Goal: Contribute content

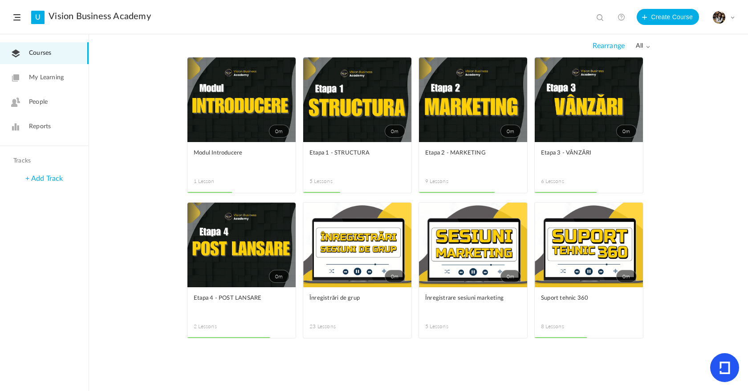
click at [373, 241] on link "0m" at bounding box center [357, 245] width 108 height 85
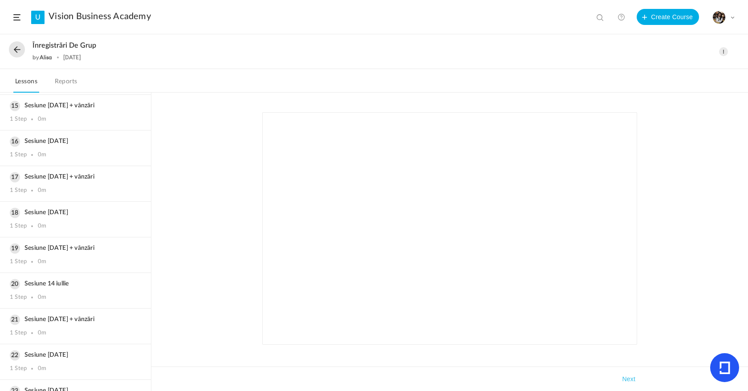
scroll to position [544, 0]
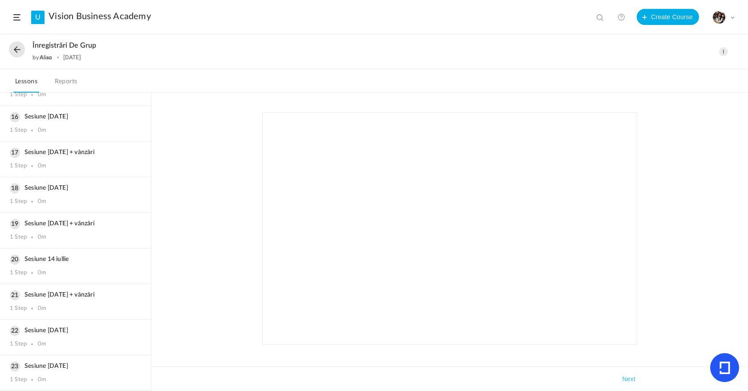
click at [16, 55] on button at bounding box center [17, 49] width 16 height 16
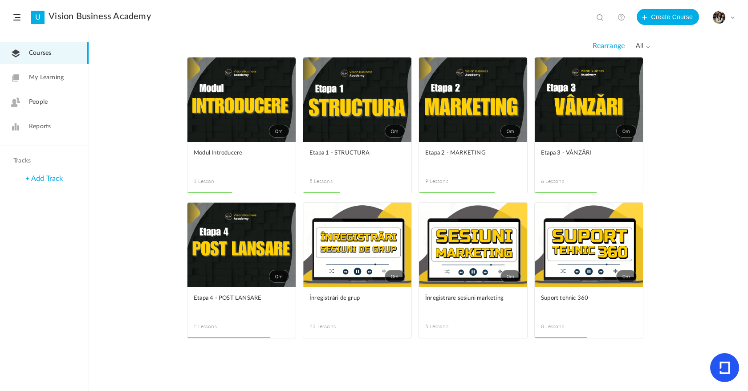
click at [0, 0] on span at bounding box center [0, 0] width 0 height 0
click at [0, 0] on link "Edit" at bounding box center [0, 0] width 0 height 0
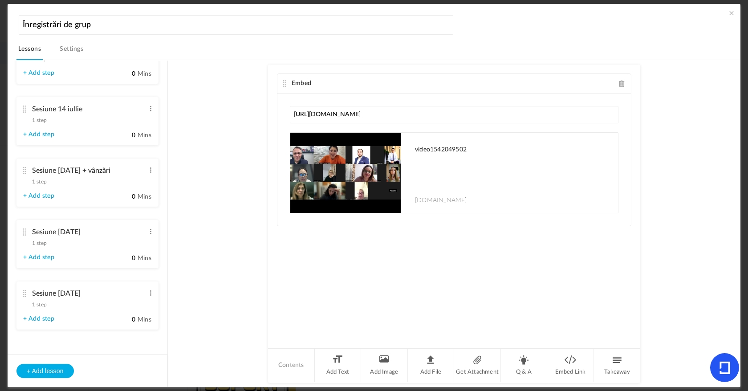
scroll to position [1189, 0]
click at [57, 368] on button "+ Add lesson" at bounding box center [44, 371] width 57 height 14
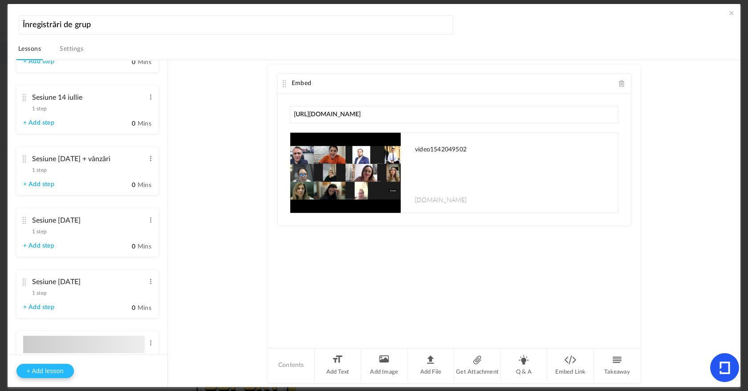
type input "Lesson 24"
type input "0"
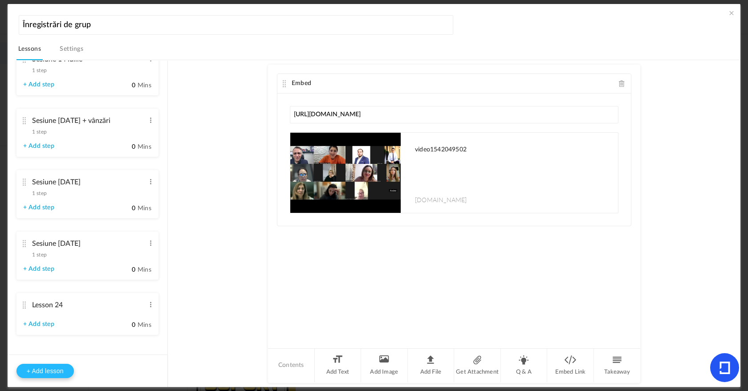
type input "Step 1"
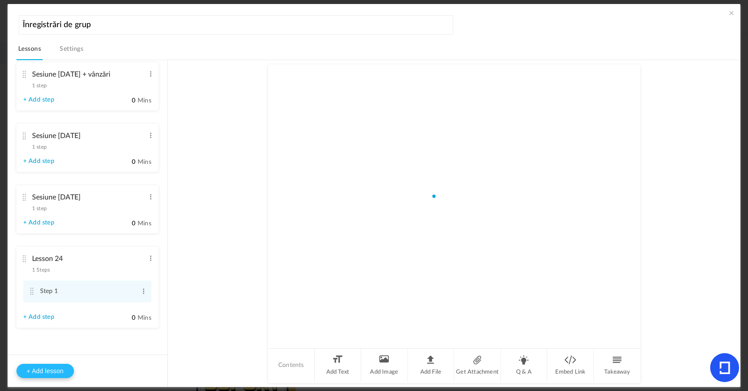
scroll to position [1251, 0]
click at [149, 257] on span at bounding box center [150, 258] width 7 height 9
click at [141, 269] on link "Edit" at bounding box center [136, 273] width 35 height 11
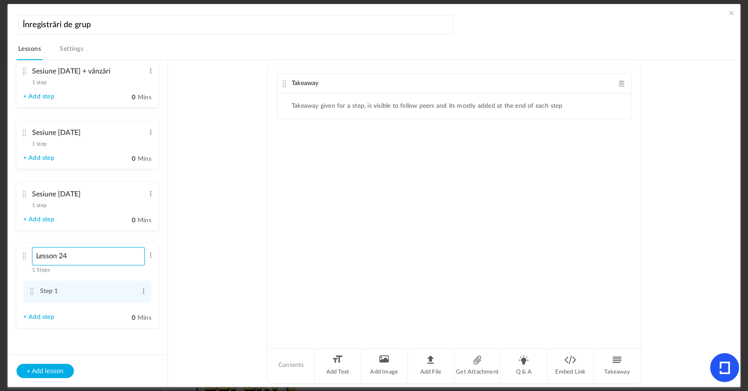
click at [112, 257] on input "Lesson 24" at bounding box center [88, 256] width 113 height 18
type input "Sesiune [DATE]"
click at [140, 294] on span at bounding box center [143, 291] width 7 height 9
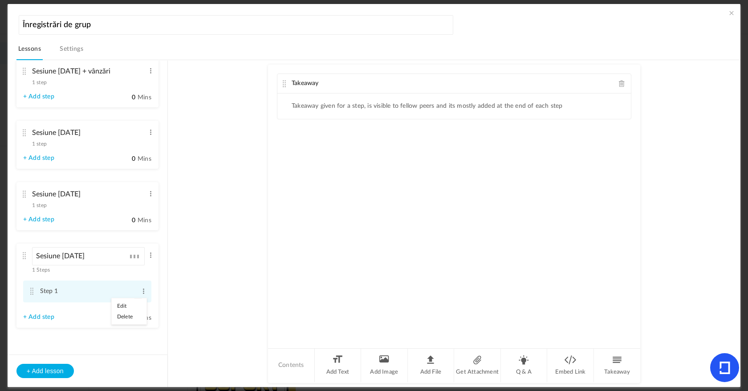
click at [136, 309] on link "Edit" at bounding box center [129, 306] width 35 height 11
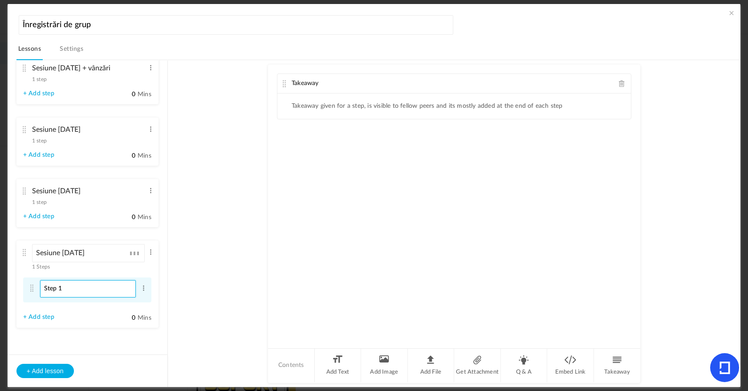
click at [96, 294] on input "Step 1" at bounding box center [88, 288] width 96 height 17
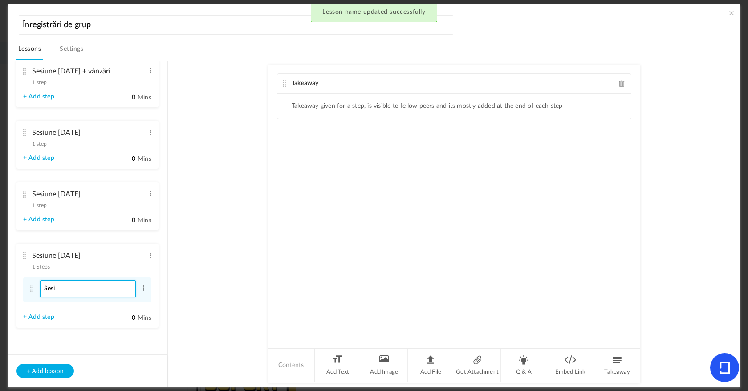
type input "Sesi"
click at [149, 257] on span at bounding box center [150, 257] width 7 height 9
click at [148, 267] on link "Edit" at bounding box center [136, 272] width 35 height 11
click at [129, 257] on input "Sesiune [DATE]" at bounding box center [88, 255] width 113 height 18
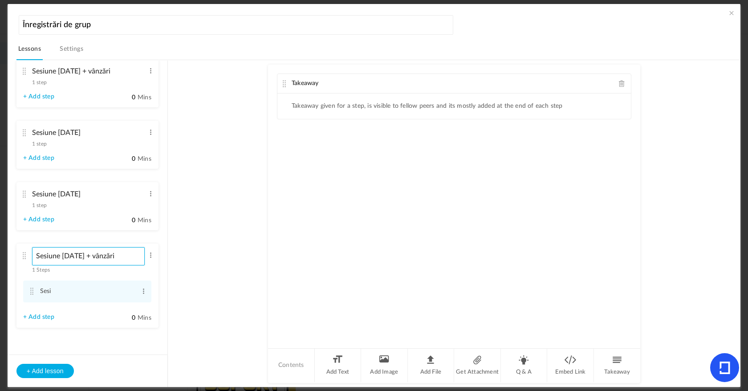
type input "Sesiune [DATE] + vânzări"
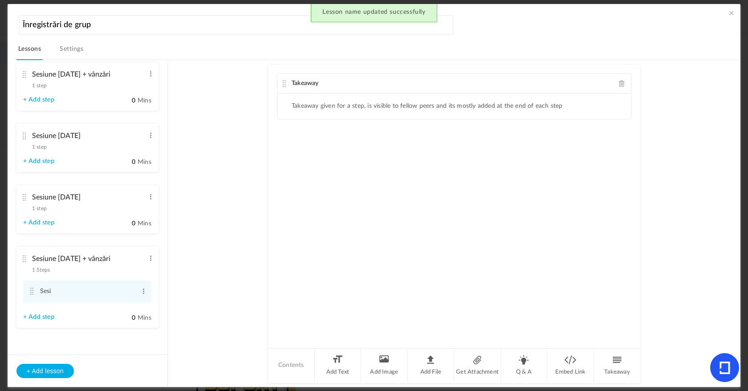
click at [38, 208] on span "1 step" at bounding box center [39, 208] width 15 height 5
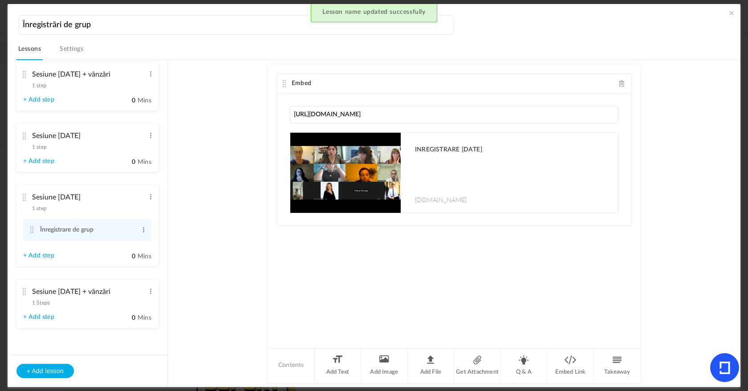
click at [39, 85] on span "1 step" at bounding box center [39, 85] width 15 height 5
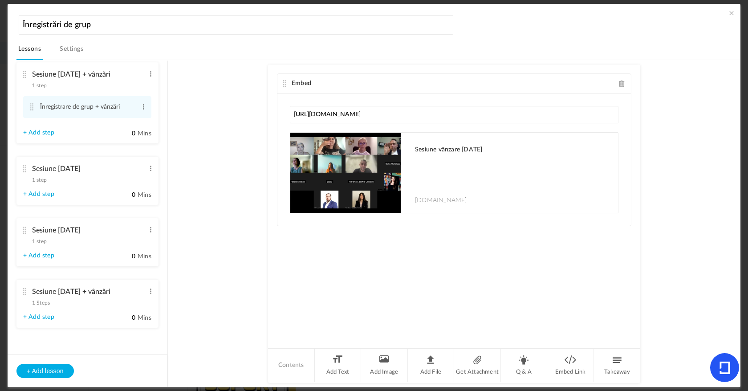
click at [47, 303] on span "1 Steps" at bounding box center [41, 302] width 18 height 5
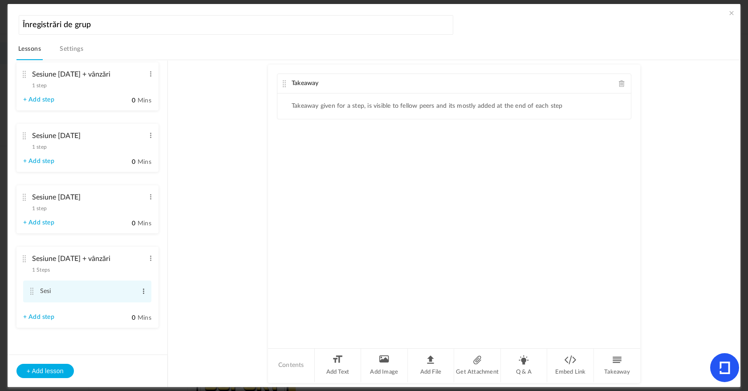
click at [142, 291] on span at bounding box center [143, 291] width 7 height 9
click at [135, 302] on link "Edit" at bounding box center [129, 306] width 35 height 11
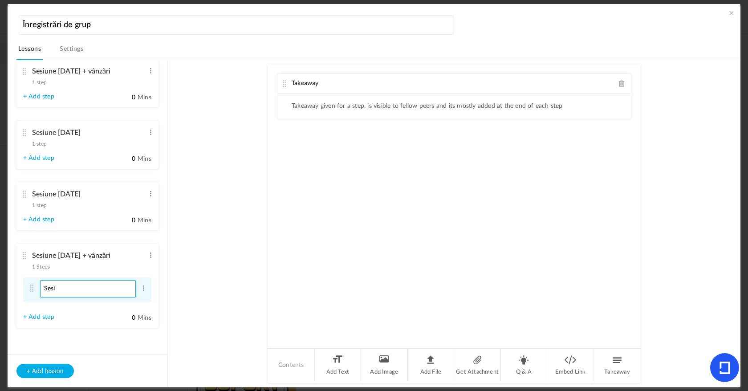
click at [107, 291] on input "Sesi" at bounding box center [88, 288] width 96 height 17
type input "Înregistrare de grup + vânzări"
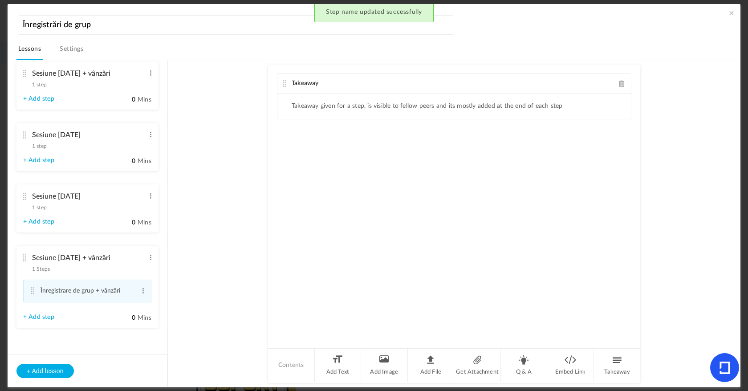
click at [619, 83] on span at bounding box center [622, 83] width 6 height 7
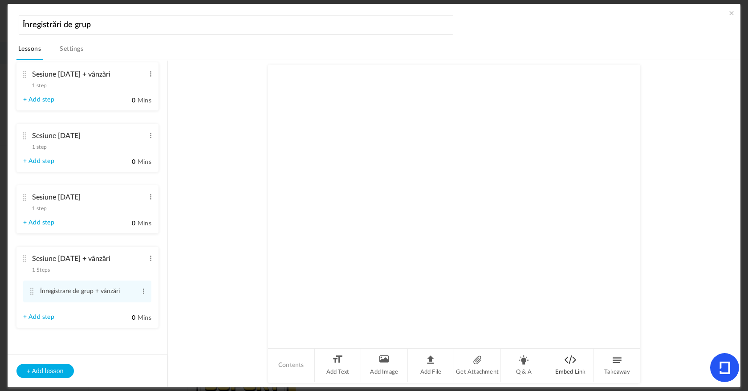
click at [572, 362] on li "Embed Link" at bounding box center [570, 365] width 47 height 33
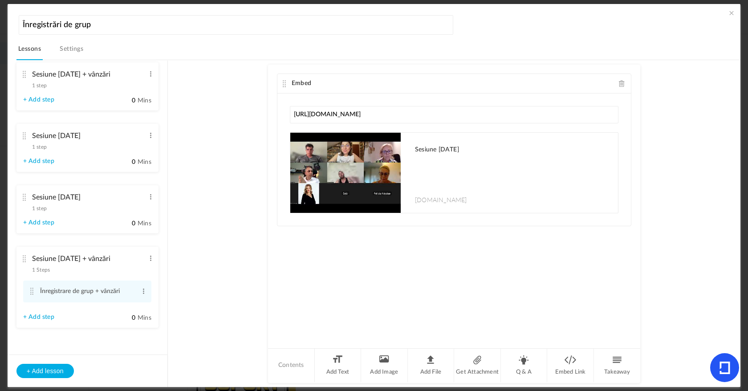
type input "[URL][DOMAIN_NAME]"
click at [730, 12] on span at bounding box center [731, 12] width 9 height 9
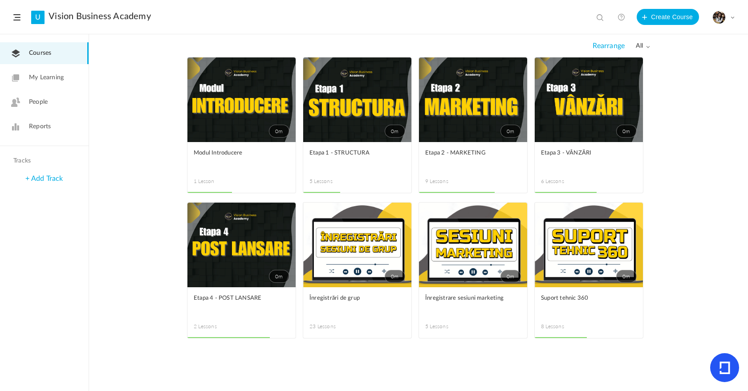
click at [331, 261] on link "0m" at bounding box center [357, 245] width 108 height 85
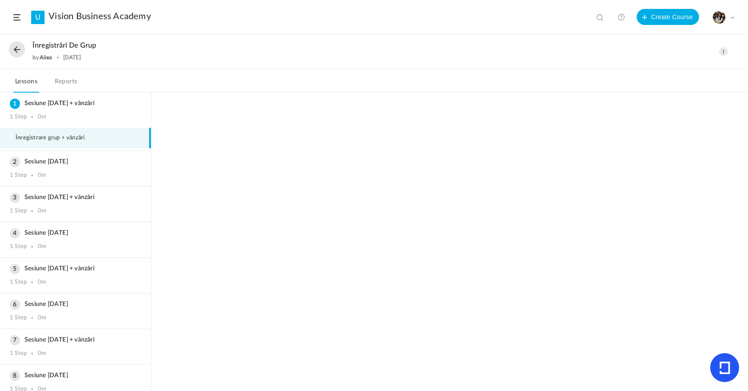
scroll to position [580, 0]
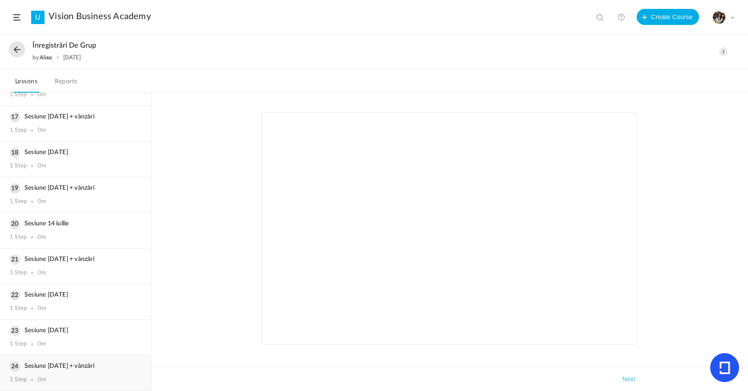
click at [71, 372] on div "Sesiune [DATE] + vânzări 1 Step 0m" at bounding box center [75, 372] width 151 height 35
